Goal: Task Accomplishment & Management: Manage account settings

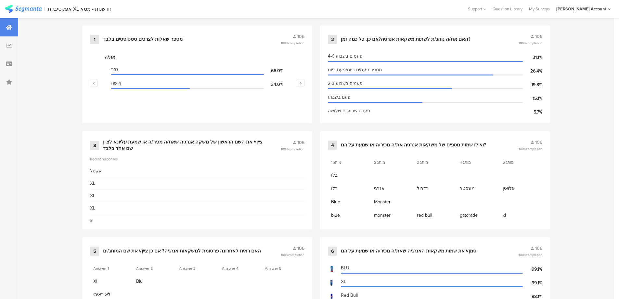
scroll to position [260, 0]
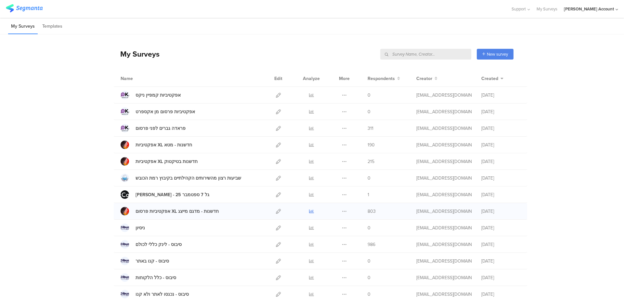
click at [309, 210] on icon at bounding box center [311, 211] width 5 height 5
click at [276, 95] on icon at bounding box center [278, 95] width 5 height 5
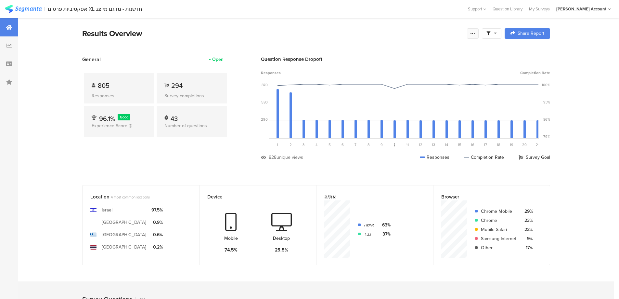
click at [472, 32] on div at bounding box center [473, 33] width 12 height 10
click at [399, 87] on div "Edit survey" at bounding box center [402, 84] width 22 height 6
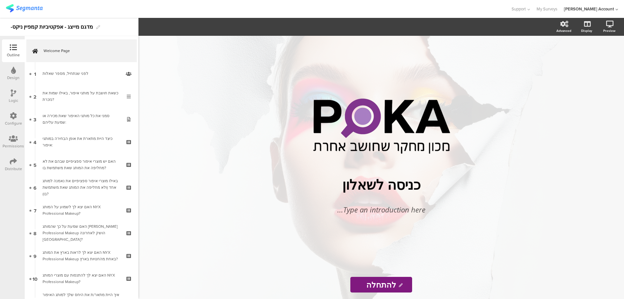
click at [11, 163] on icon at bounding box center [13, 161] width 7 height 7
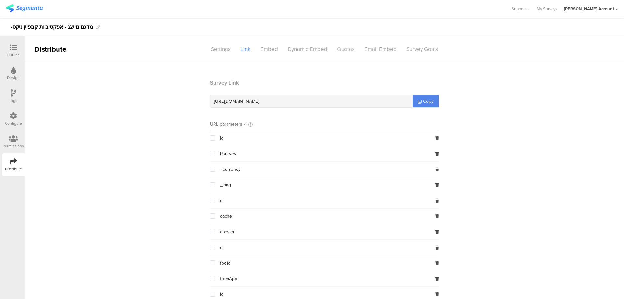
click at [341, 47] on div "Quotas" at bounding box center [345, 49] width 27 height 11
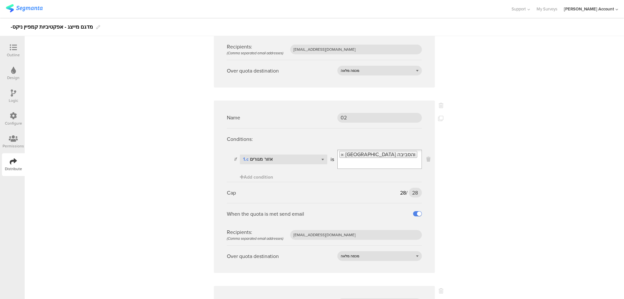
scroll to position [1040, 0]
click at [413, 187] on input "28" at bounding box center [415, 192] width 13 height 10
type input "30"
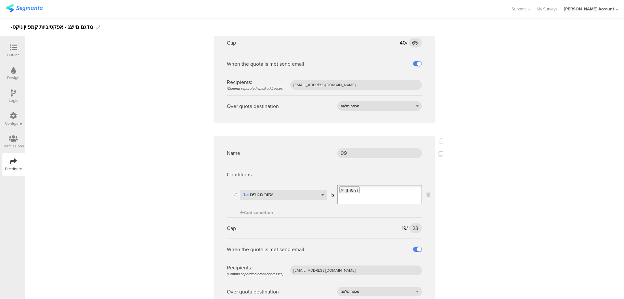
scroll to position [1576, 0]
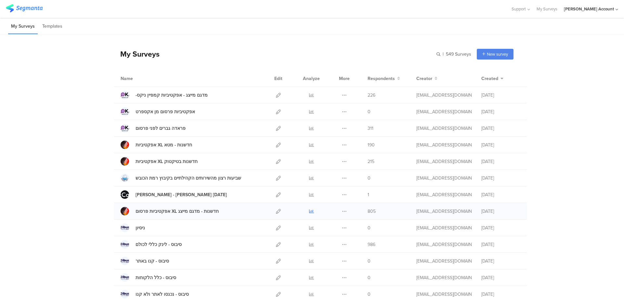
click at [309, 211] on icon at bounding box center [311, 211] width 5 height 5
click at [309, 160] on icon at bounding box center [311, 161] width 5 height 5
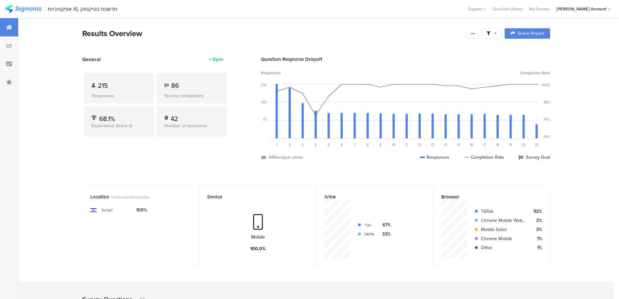
click at [490, 32] on icon at bounding box center [488, 34] width 4 height 4
click at [529, 49] on div at bounding box center [525, 51] width 10 height 5
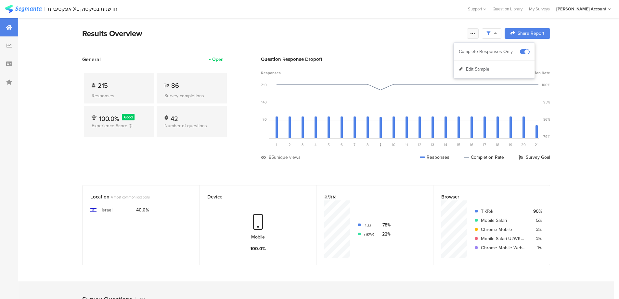
click at [474, 34] on icon at bounding box center [472, 33] width 5 height 5
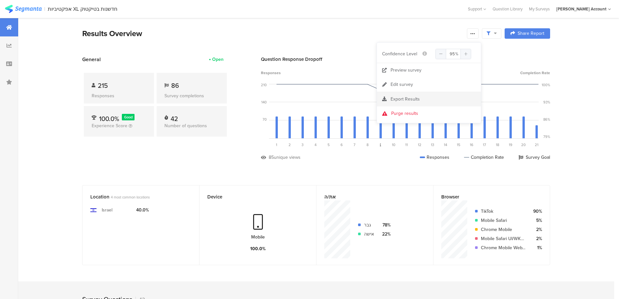
click at [418, 98] on span "Export Results" at bounding box center [405, 99] width 29 height 7
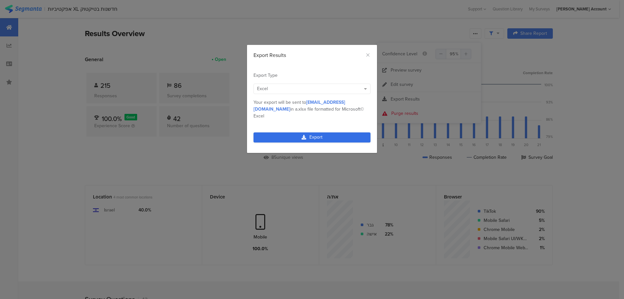
click at [349, 132] on link "Export" at bounding box center [311, 137] width 117 height 10
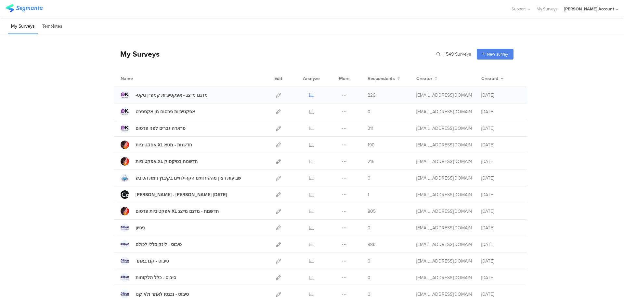
click at [309, 94] on icon at bounding box center [311, 95] width 5 height 5
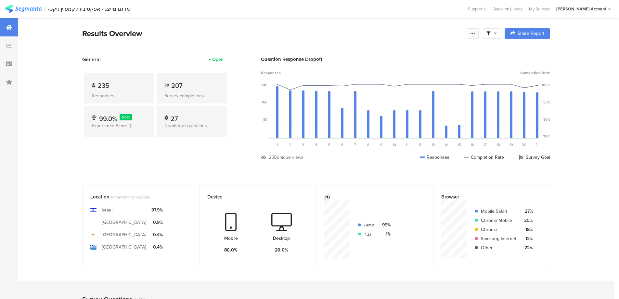
click at [475, 33] on icon at bounding box center [472, 33] width 5 height 5
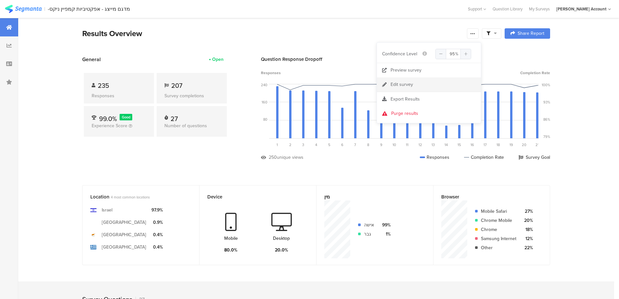
click at [410, 83] on div "Edit survey" at bounding box center [402, 84] width 22 height 6
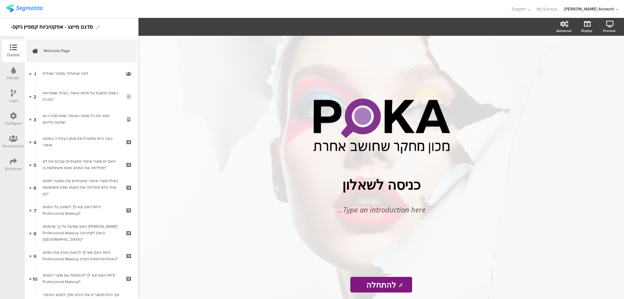
click at [10, 162] on icon at bounding box center [13, 161] width 7 height 7
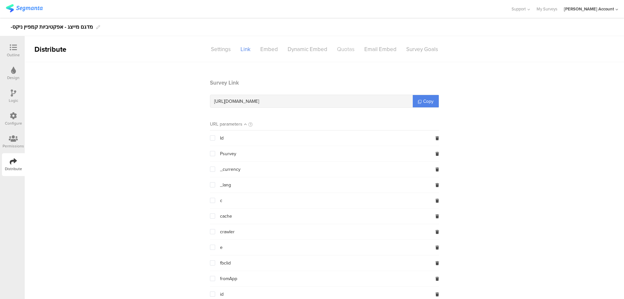
click at [345, 47] on div "Quotas" at bounding box center [345, 49] width 27 height 11
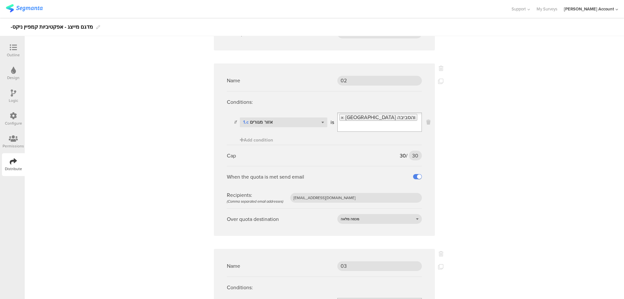
scroll to position [1083, 0]
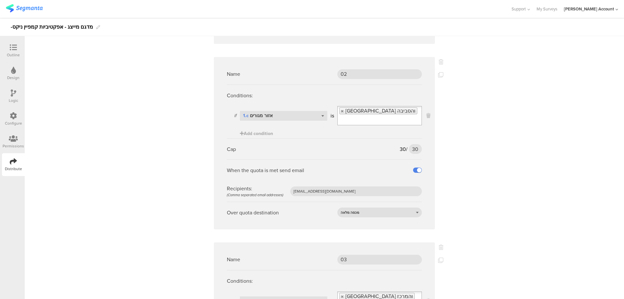
click at [411, 138] on div "Cap 30 / 30 30" at bounding box center [324, 148] width 195 height 21
click at [409, 144] on input "30" at bounding box center [415, 149] width 13 height 10
type input "34"
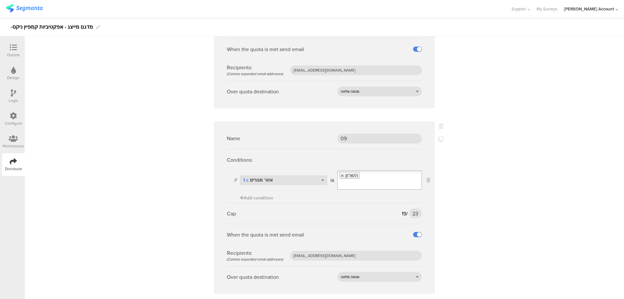
scroll to position [1576, 0]
